Goal: Information Seeking & Learning: Learn about a topic

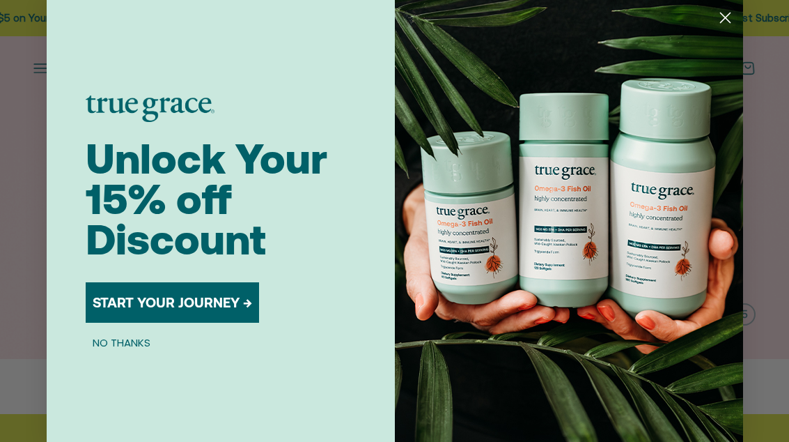
click at [717, 31] on img "POPUP Form" at bounding box center [569, 223] width 348 height 446
click at [726, 22] on circle "Close dialog" at bounding box center [724, 17] width 23 height 23
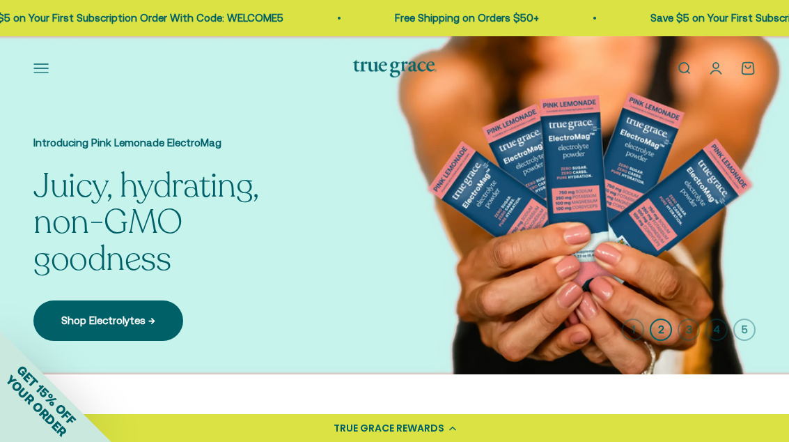
click at [37, 61] on button "Open navigation menu" at bounding box center [40, 68] width 15 height 15
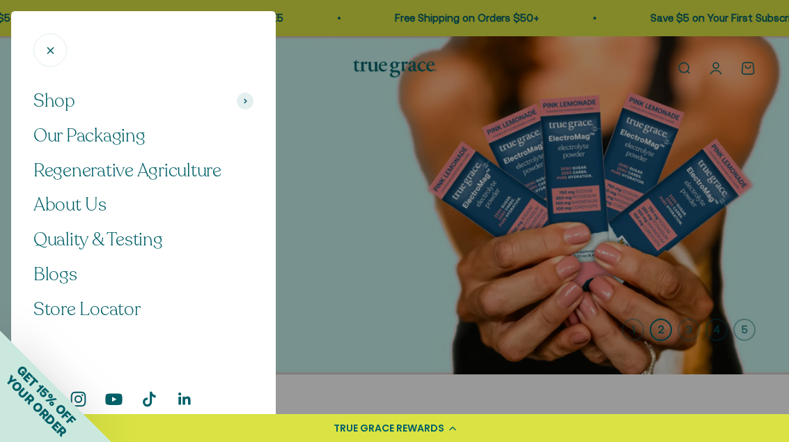
click at [426, 269] on div at bounding box center [394, 221] width 789 height 442
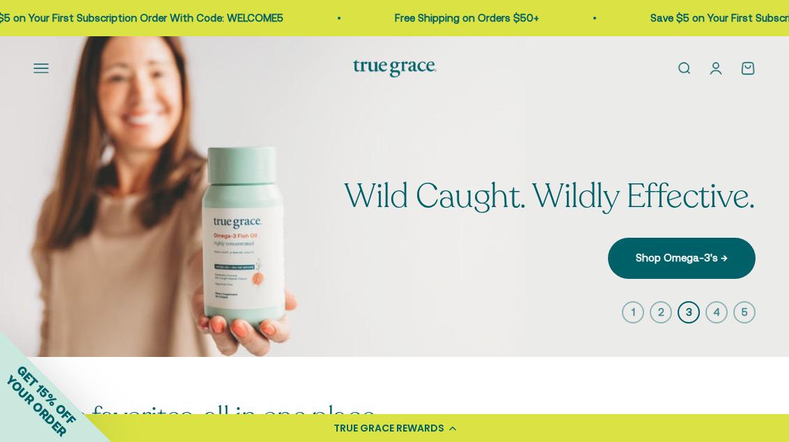
click at [404, 69] on img at bounding box center [395, 68] width 84 height 17
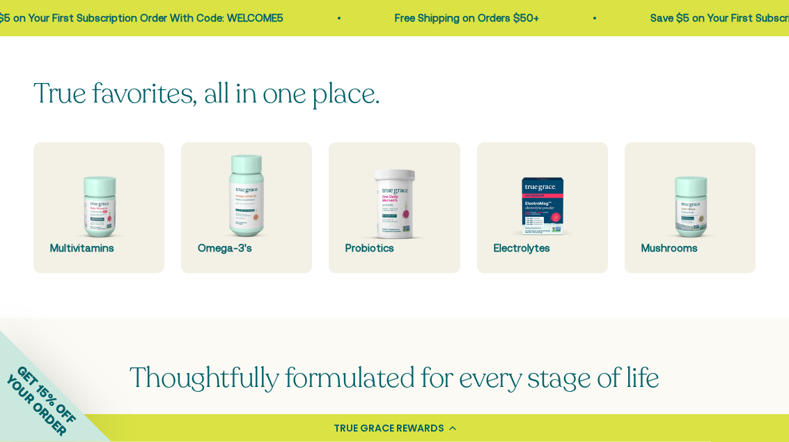
scroll to position [328, 0]
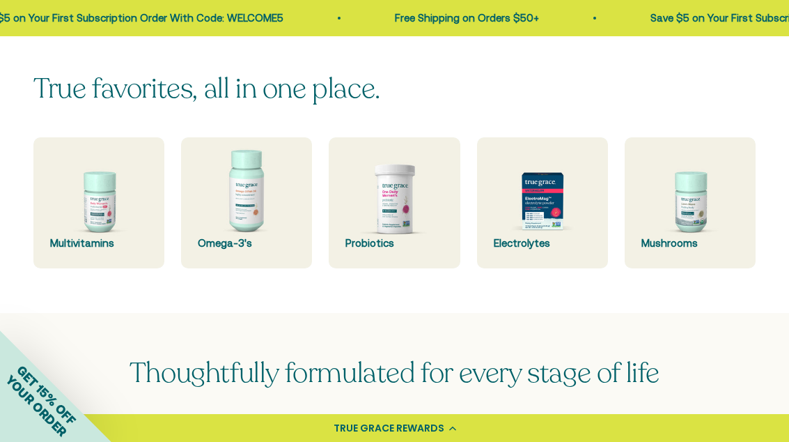
click at [100, 208] on img at bounding box center [98, 202] width 131 height 131
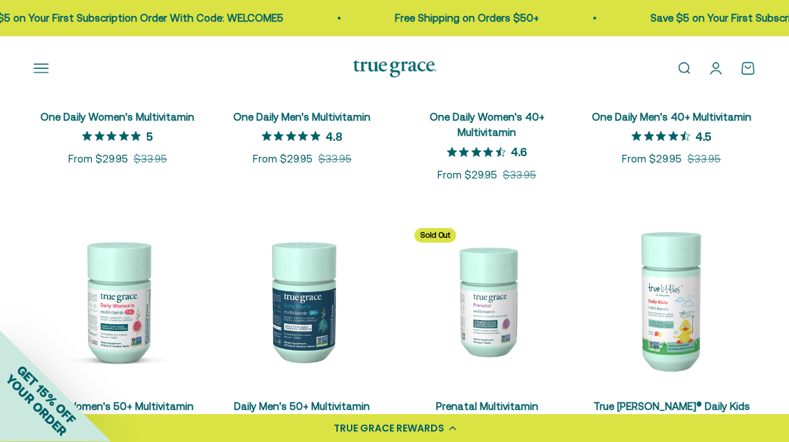
scroll to position [405, 0]
click at [138, 359] on img at bounding box center [117, 301] width 168 height 168
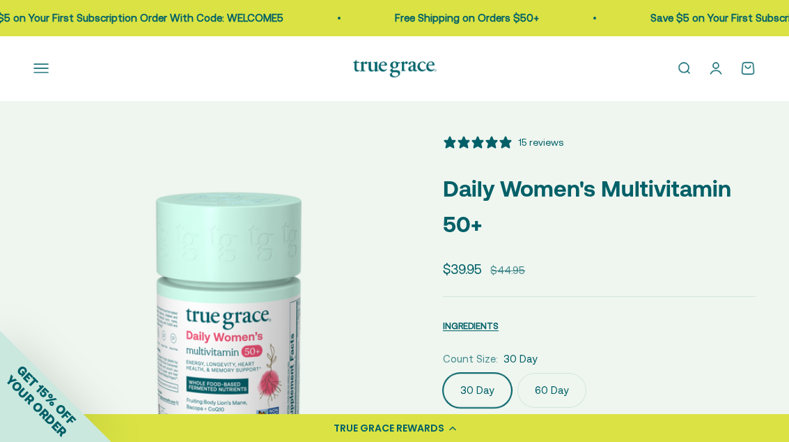
select select "3"
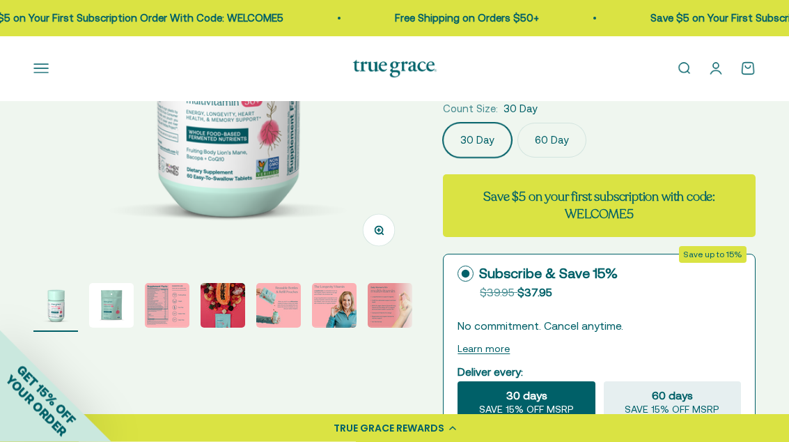
scroll to position [259, 0]
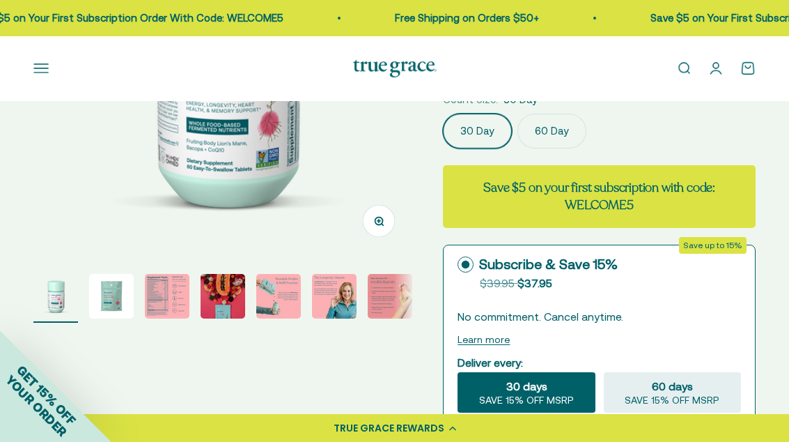
click at [183, 304] on img "Go to item 3" at bounding box center [167, 296] width 45 height 45
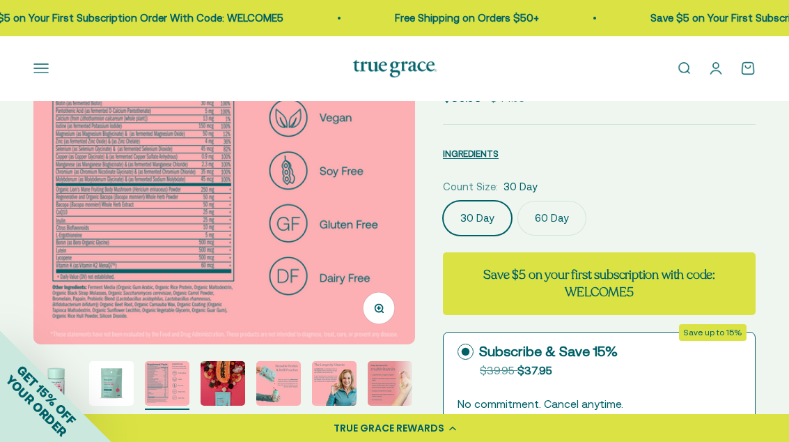
scroll to position [0, 0]
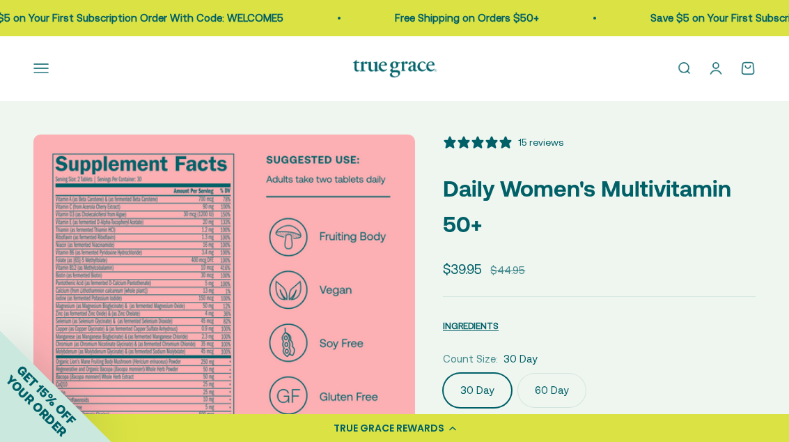
click at [397, 67] on img at bounding box center [395, 68] width 84 height 17
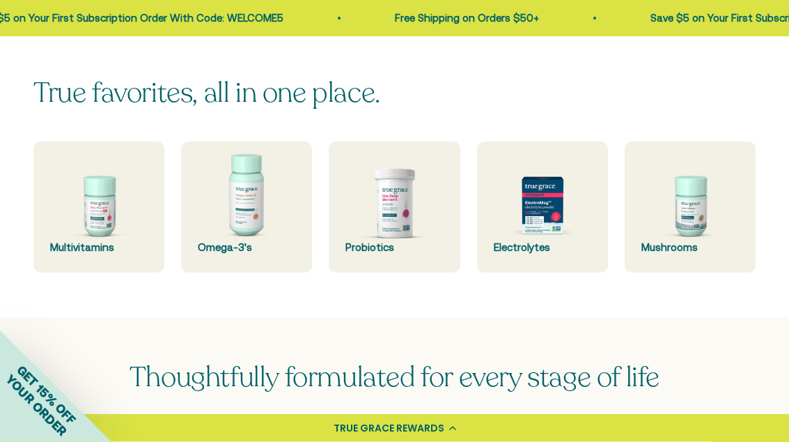
scroll to position [326, 0]
click at [563, 220] on img at bounding box center [542, 206] width 131 height 131
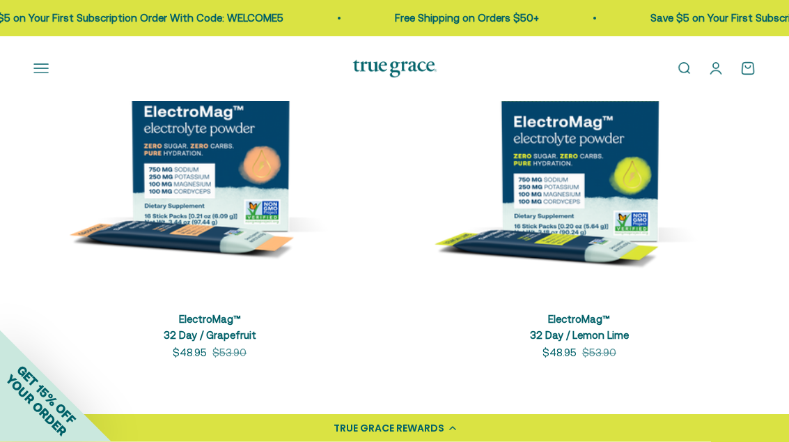
scroll to position [1331, 0]
click at [268, 207] on img at bounding box center [209, 121] width 353 height 353
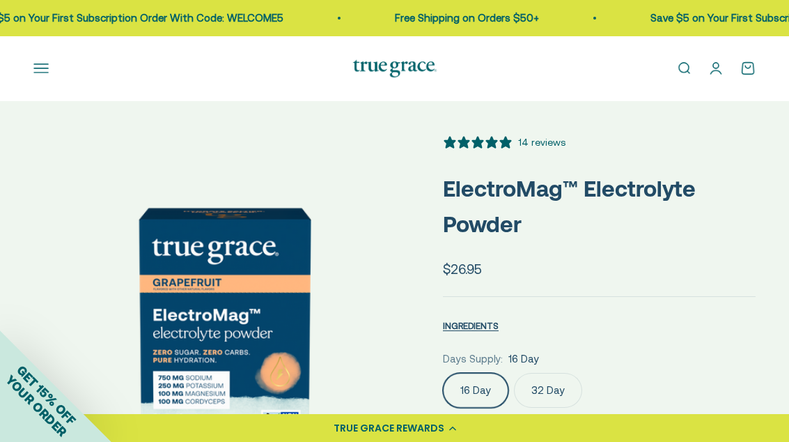
select select "3"
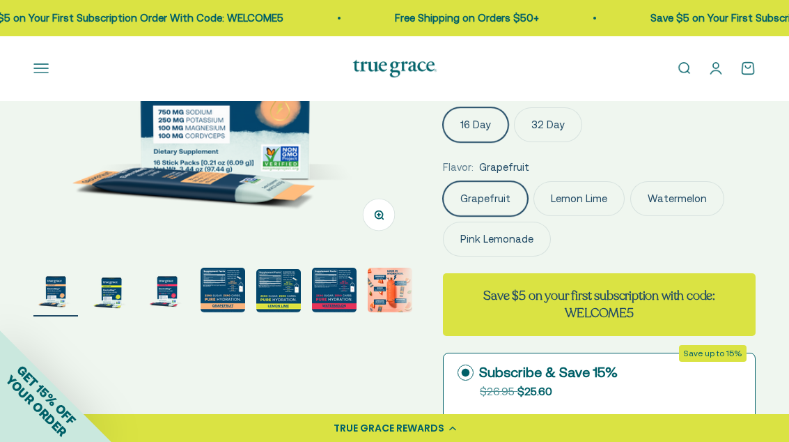
scroll to position [275, 0]
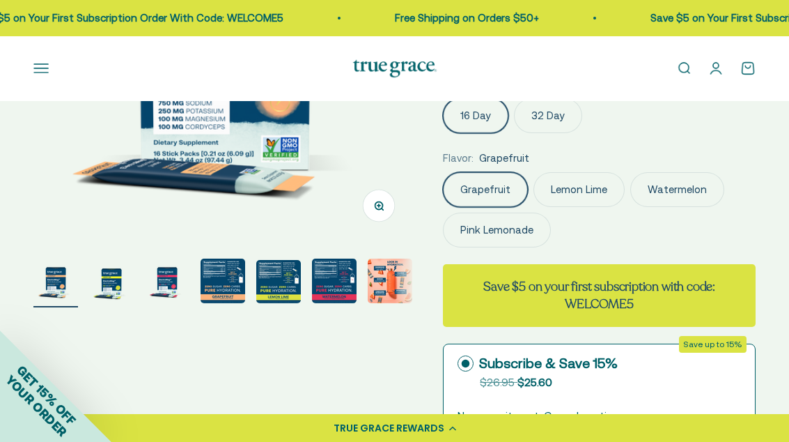
click at [236, 294] on img "Go to item 4" at bounding box center [223, 280] width 45 height 45
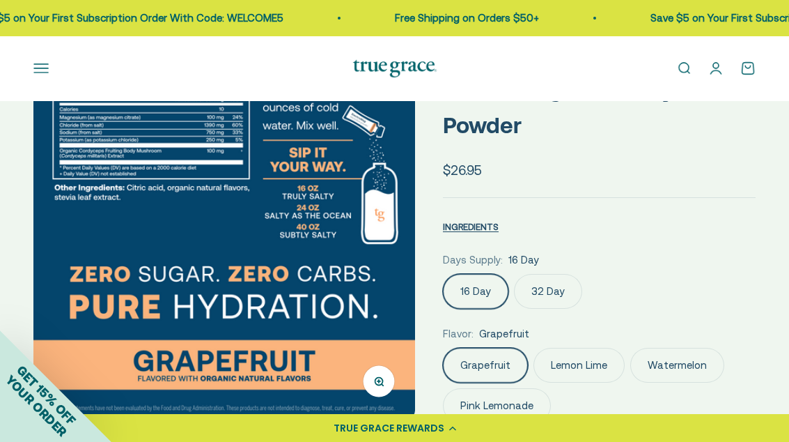
scroll to position [90, 0]
